Goal: Information Seeking & Learning: Learn about a topic

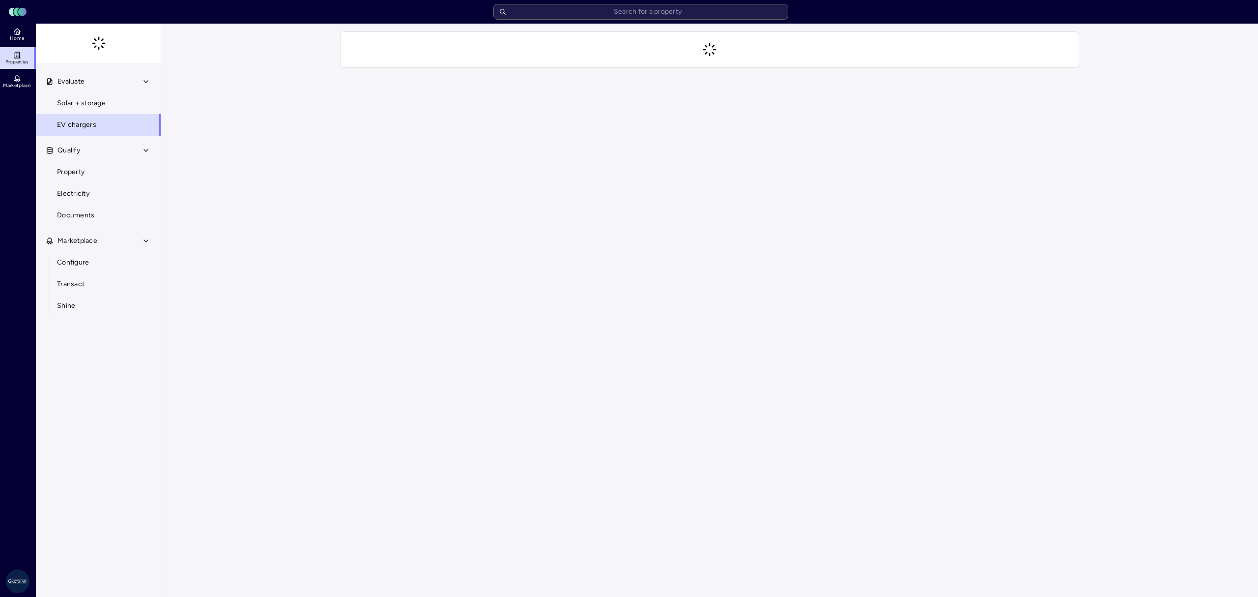
click at [633, 15] on input "text" at bounding box center [640, 12] width 295 height 16
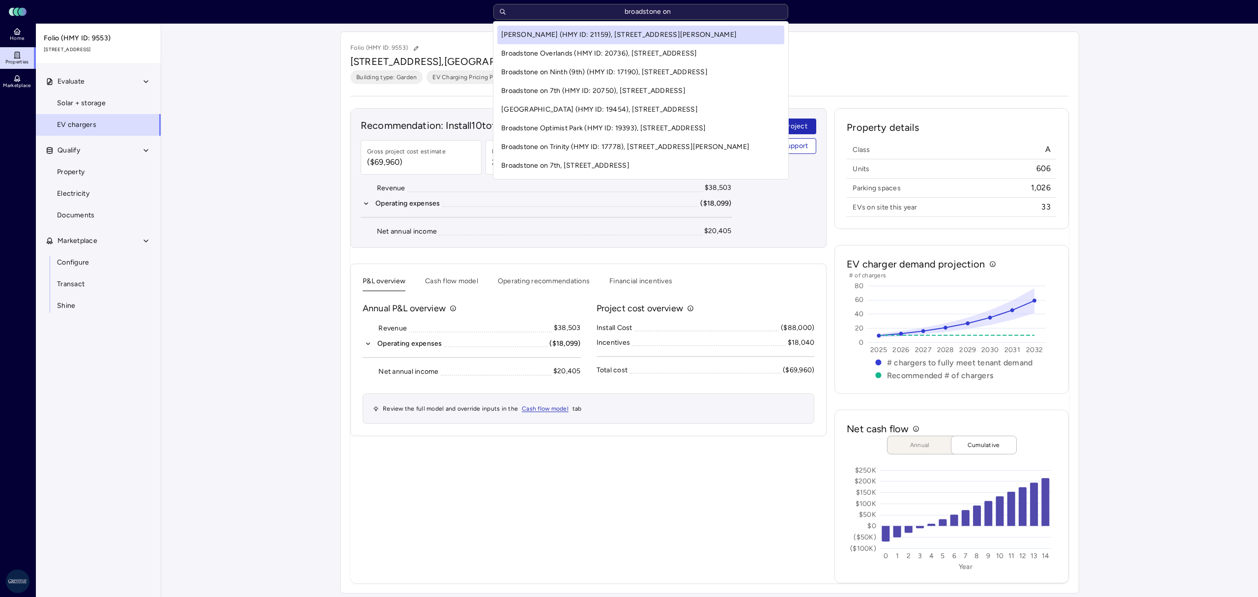
type input "broadstone on"
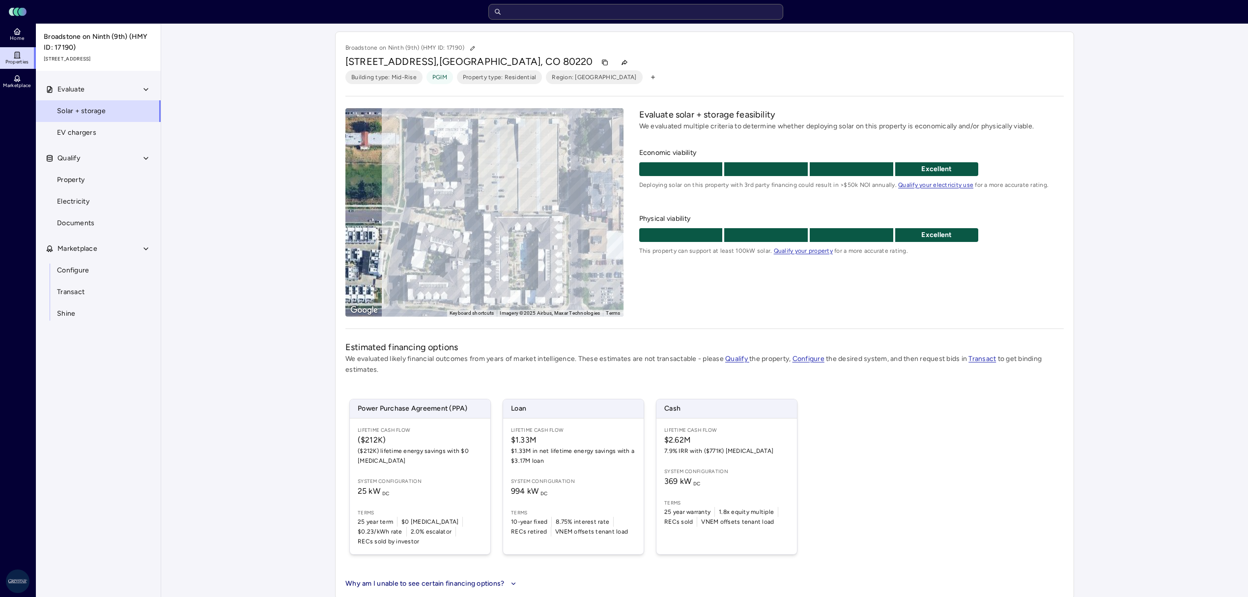
click at [101, 137] on link "EV chargers" at bounding box center [98, 133] width 126 height 22
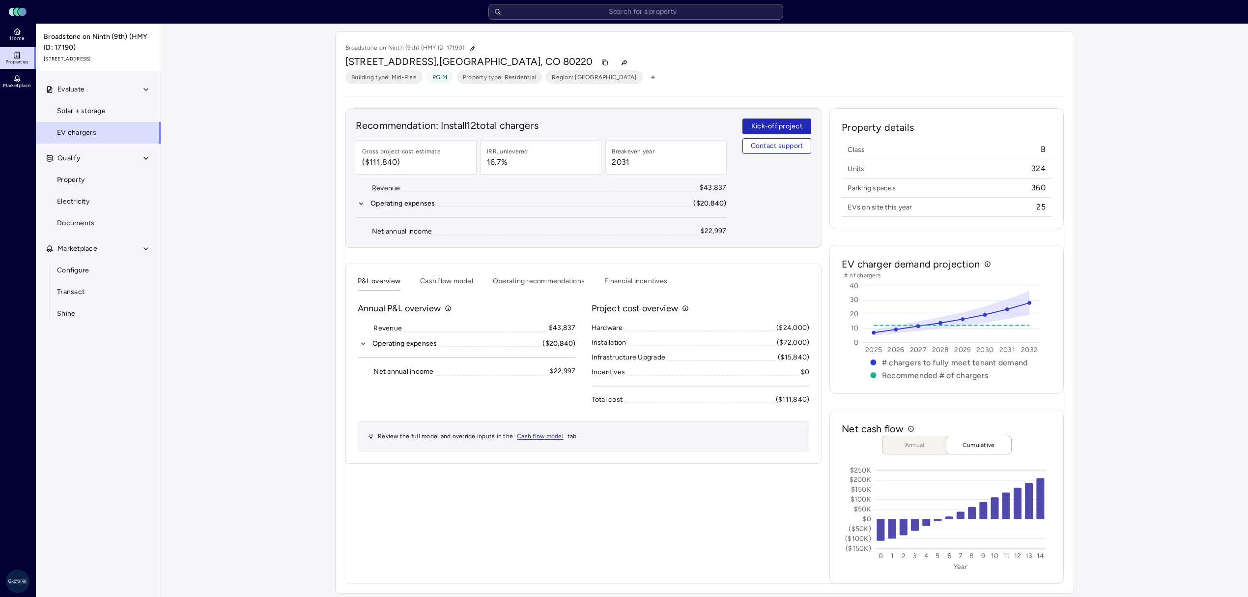
click at [525, 279] on button "Operating recommendations" at bounding box center [539, 283] width 92 height 15
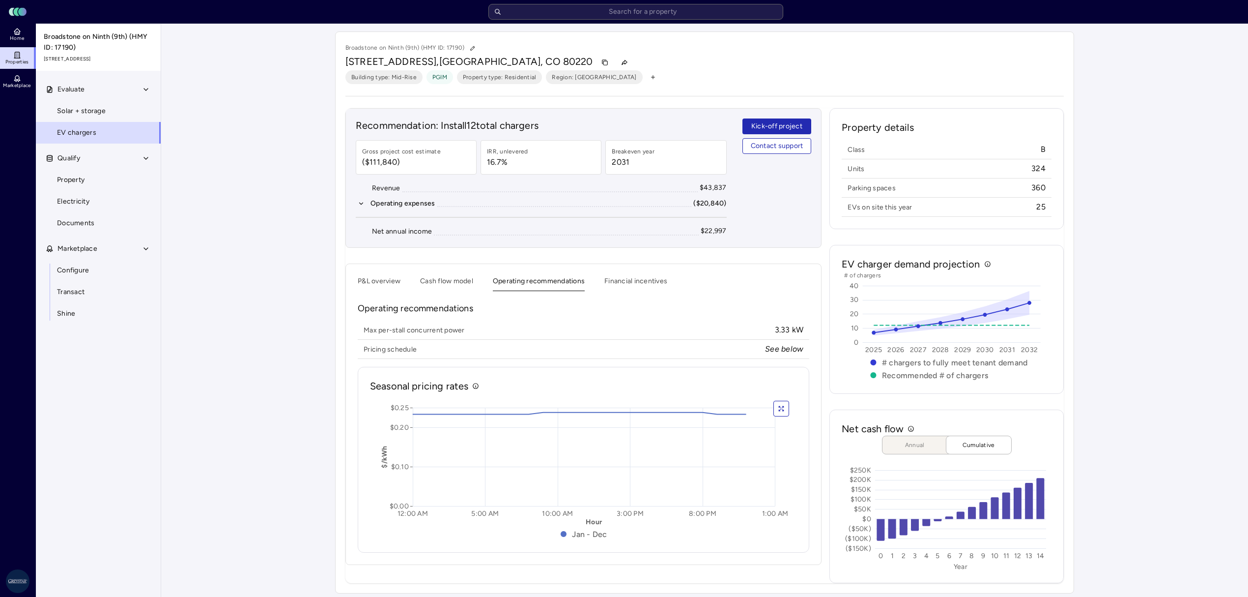
click at [615, 283] on button "Financial incentives" at bounding box center [635, 283] width 63 height 15
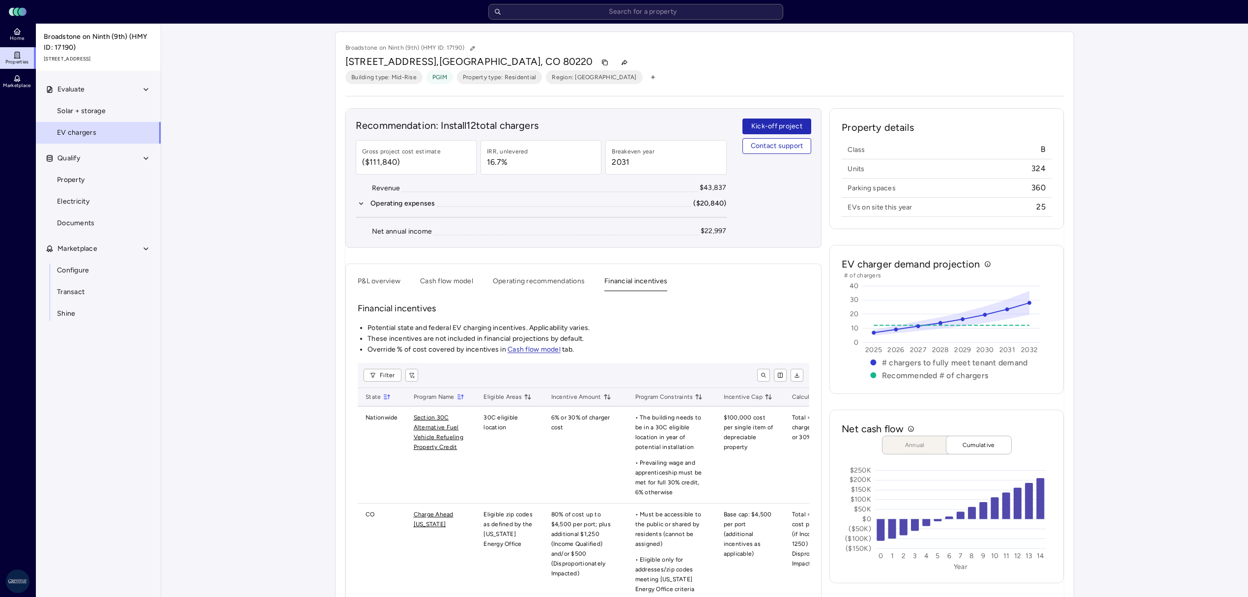
click at [437, 272] on div "P&L overview Cash flow model Operating recommendations Financial incentives Fin…" at bounding box center [583, 451] width 476 height 376
click at [438, 282] on button "Cash flow model" at bounding box center [446, 283] width 53 height 15
